Goal: Navigation & Orientation: Understand site structure

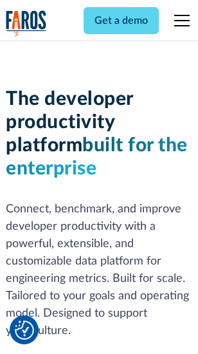
scroll to position [193, 0]
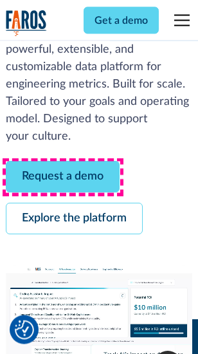
click at [63, 177] on link "Request a demo" at bounding box center [63, 176] width 114 height 31
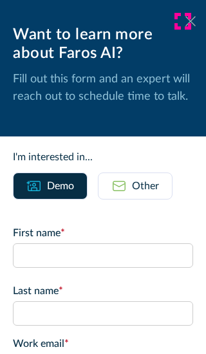
click at [185, 21] on icon at bounding box center [190, 21] width 10 height 10
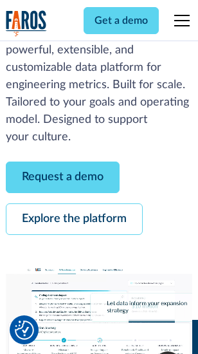
scroll to position [235, 0]
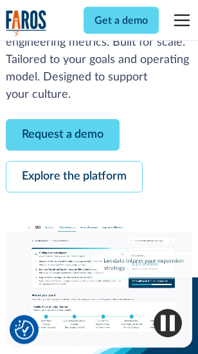
click at [74, 177] on link "Explore the platform" at bounding box center [74, 176] width 137 height 31
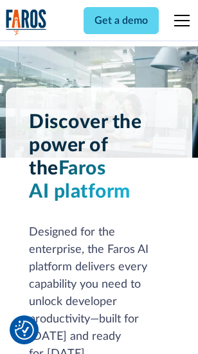
scroll to position [9798, 0]
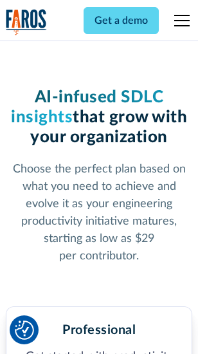
scroll to position [2043, 0]
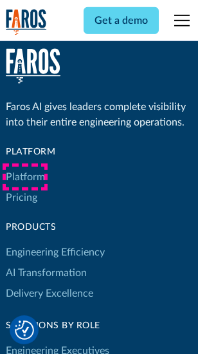
click at [25, 177] on link "Platform" at bounding box center [25, 176] width 39 height 21
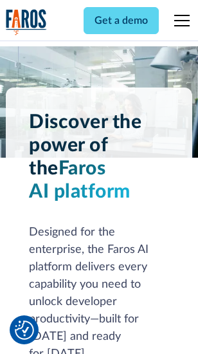
scroll to position [10210, 0]
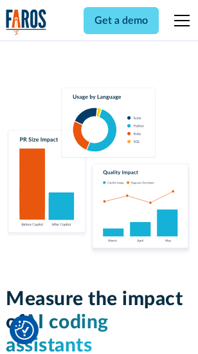
scroll to position [8031, 0]
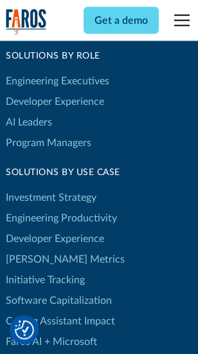
click at [39, 249] on link "[PERSON_NAME] Metrics" at bounding box center [65, 259] width 119 height 21
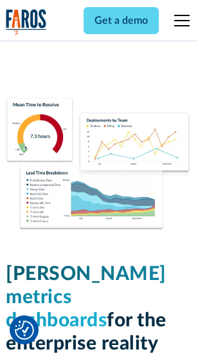
scroll to position [5697, 0]
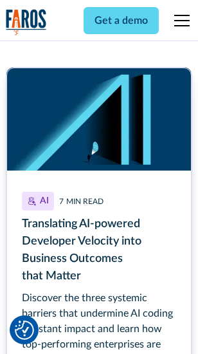
scroll to position [5825, 0]
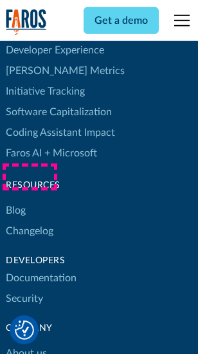
click at [30, 220] on link "Changelog" at bounding box center [30, 230] width 48 height 21
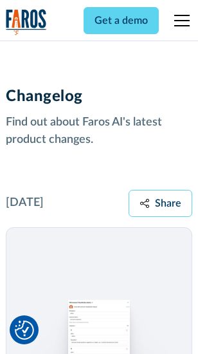
scroll to position [15769, 0]
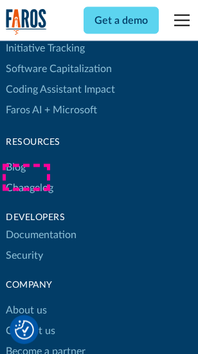
click at [26, 300] on link "About us" at bounding box center [26, 310] width 41 height 21
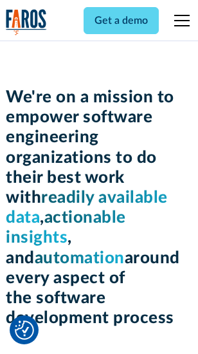
scroll to position [4451, 0]
